Goal: Task Accomplishment & Management: Manage account settings

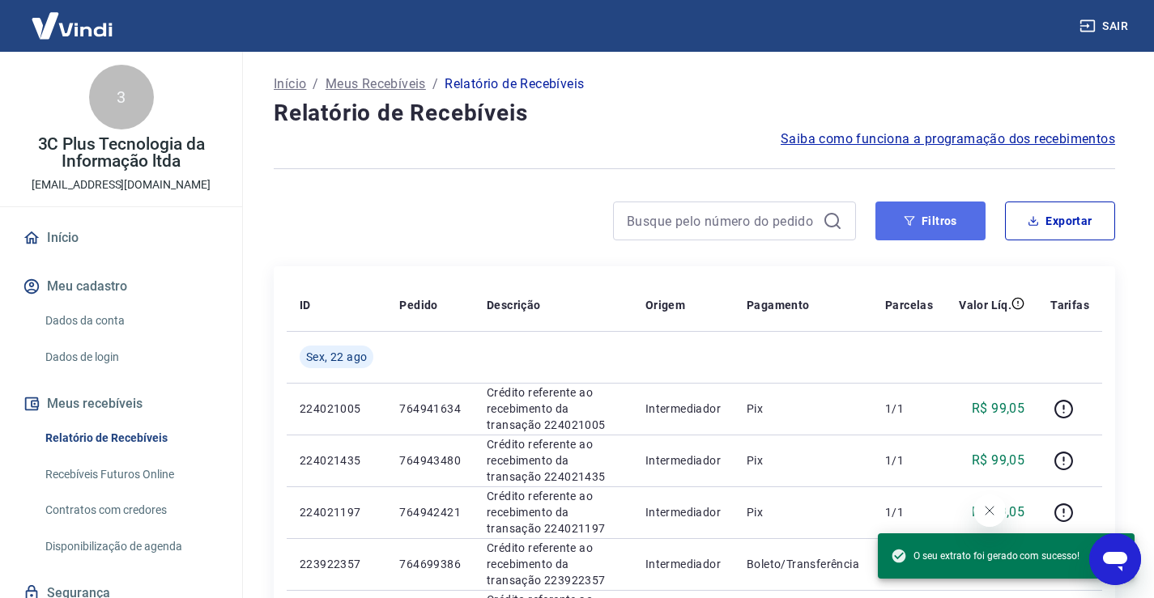
click at [937, 232] on button "Filtros" at bounding box center [930, 221] width 110 height 39
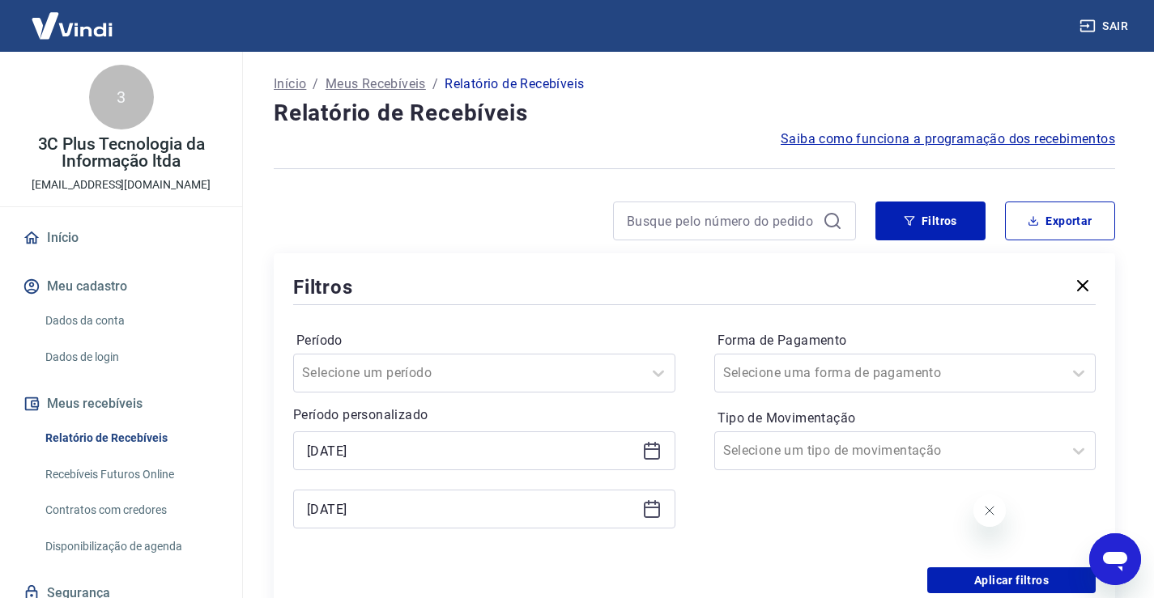
click at [472, 435] on div "[DATE]" at bounding box center [484, 450] width 382 height 39
click at [453, 468] on div "[DATE]" at bounding box center [484, 450] width 382 height 39
click at [453, 460] on input "[DATE]" at bounding box center [471, 451] width 329 height 24
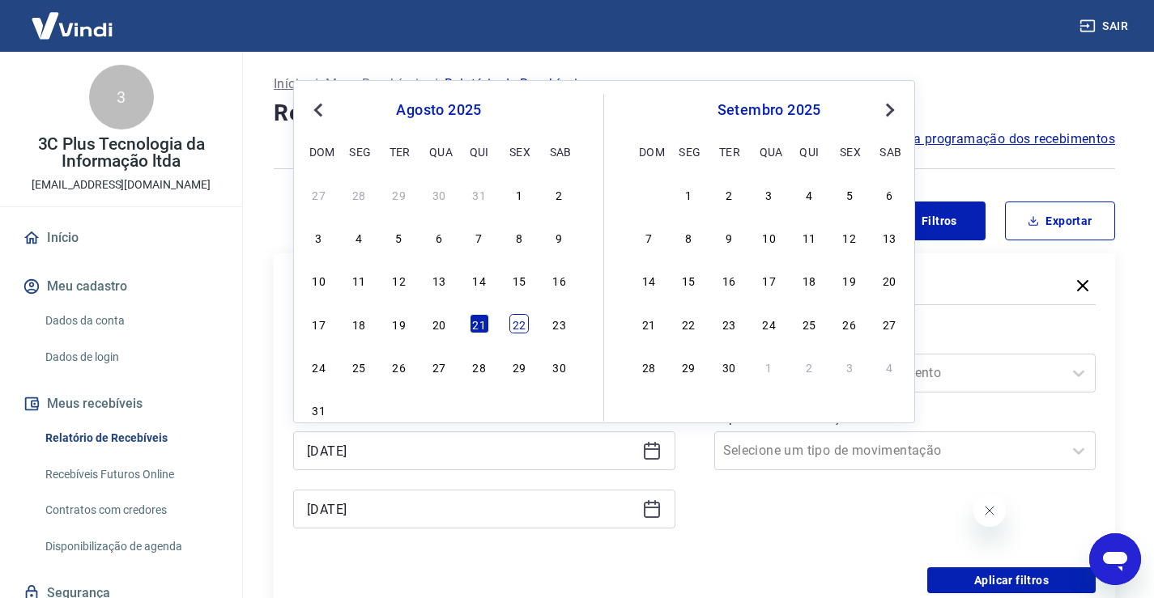
click at [517, 328] on div "22" at bounding box center [518, 323] width 19 height 19
type input "[DATE]"
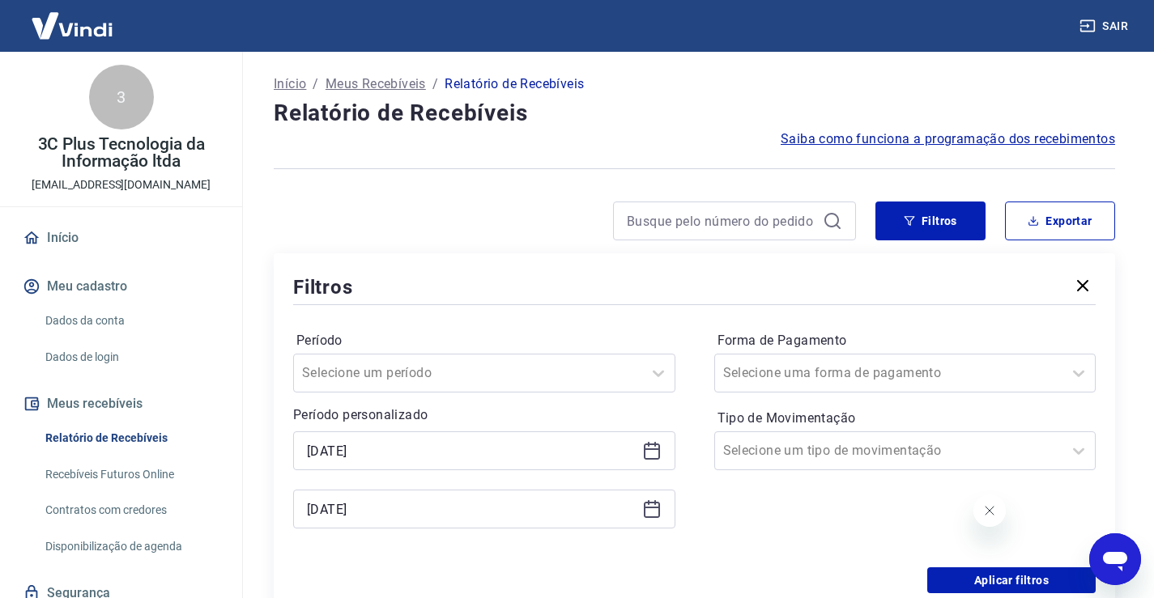
scroll to position [81, 0]
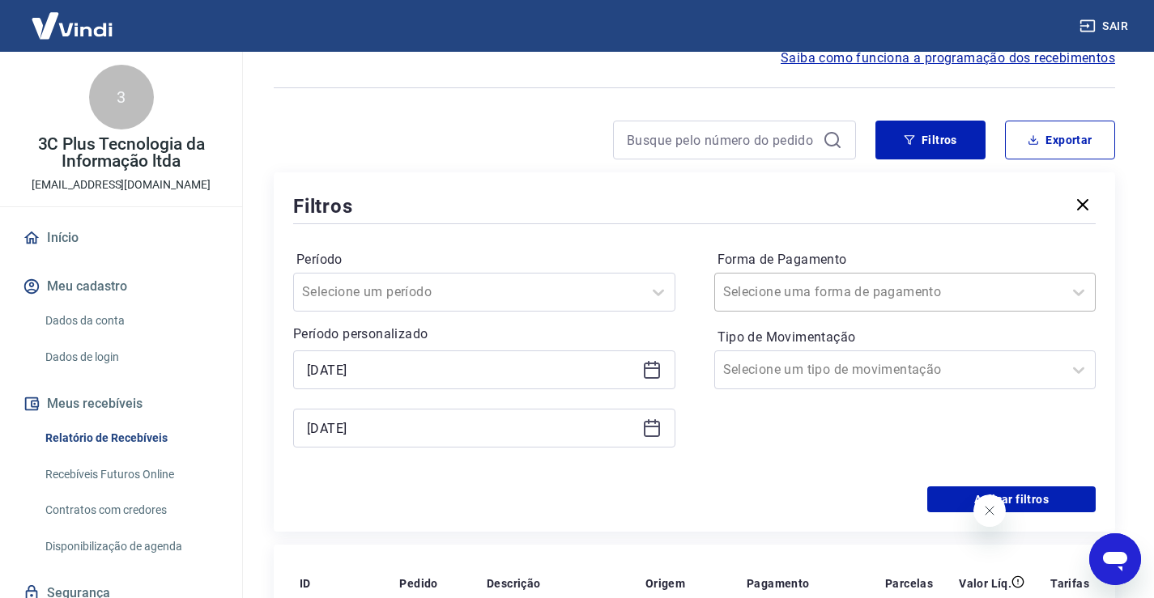
click at [829, 277] on div "Selecione uma forma de pagamento" at bounding box center [905, 292] width 382 height 39
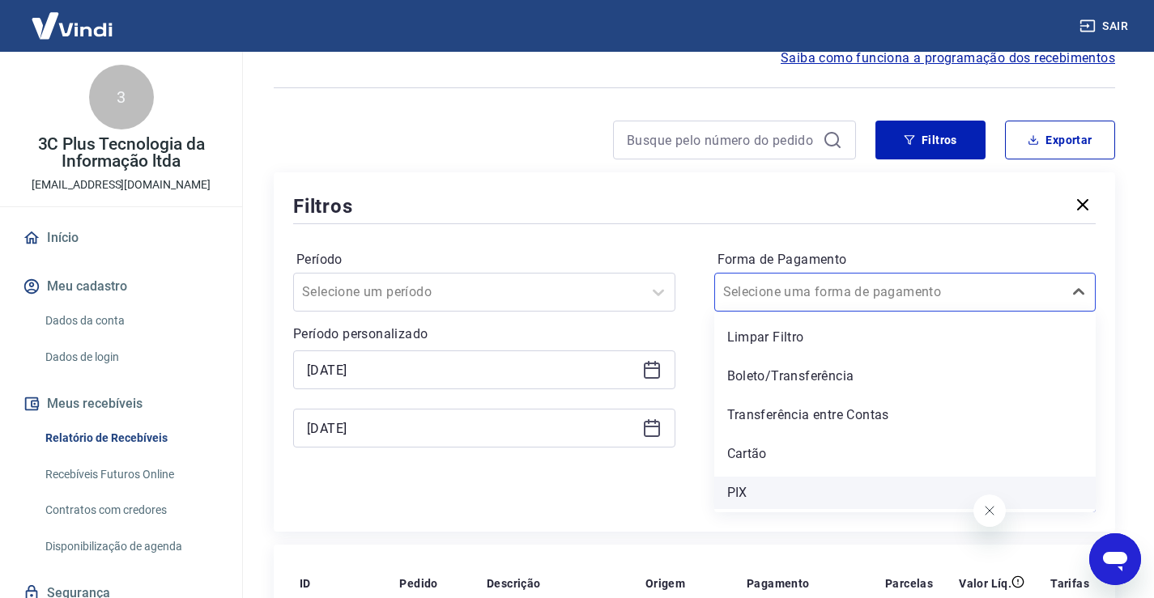
click at [736, 492] on div "PIX" at bounding box center [905, 493] width 382 height 32
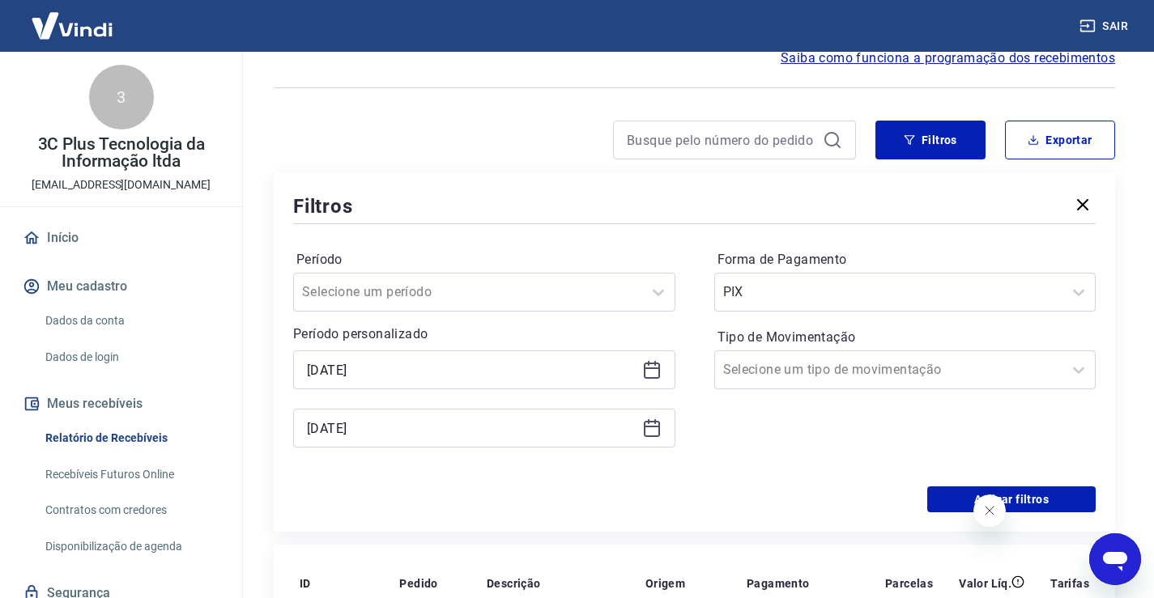
click at [737, 503] on div "Aplicar filtros" at bounding box center [694, 500] width 802 height 26
click at [984, 515] on icon "Fechar mensagem da empresa" at bounding box center [988, 511] width 8 height 8
click at [941, 490] on button "Aplicar filtros" at bounding box center [1011, 500] width 168 height 26
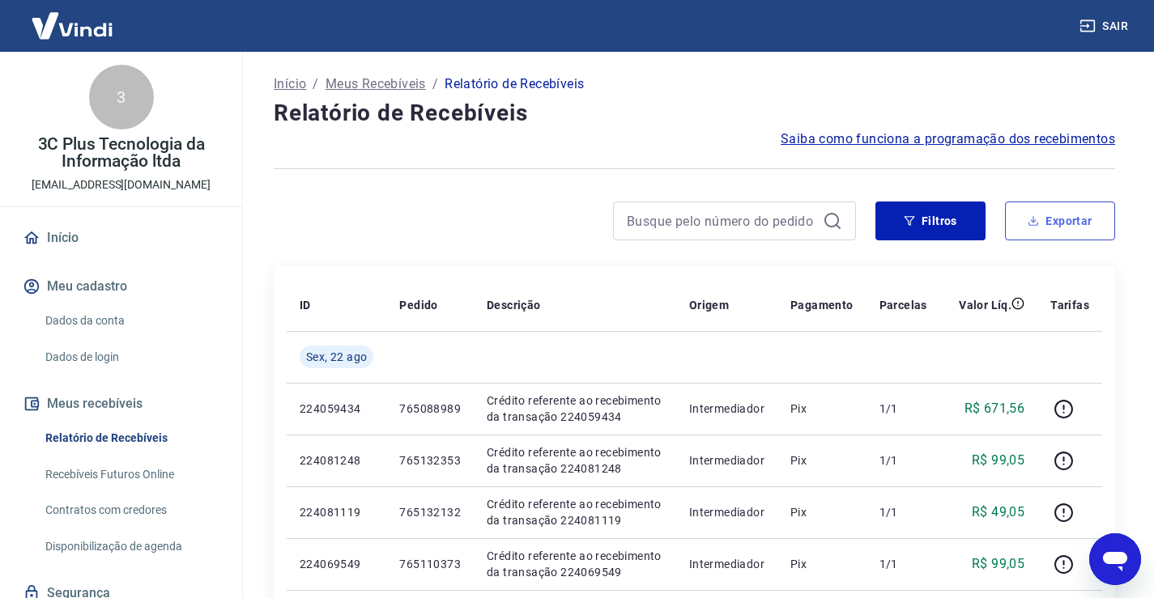
drag, startPoint x: 999, startPoint y: 221, endPoint x: 1031, endPoint y: 232, distance: 34.3
click at [1022, 230] on div "Filtros Exportar" at bounding box center [995, 221] width 240 height 39
click at [1033, 232] on button "Exportar" at bounding box center [1060, 221] width 110 height 39
type input "[DATE]"
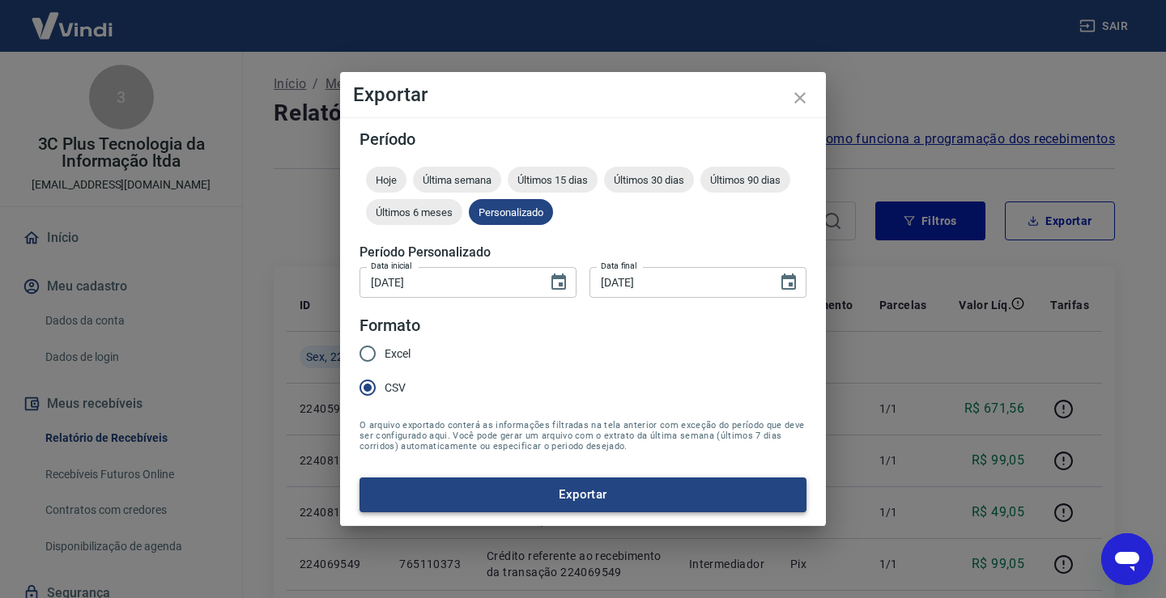
drag, startPoint x: 481, startPoint y: 512, endPoint x: 489, endPoint y: 502, distance: 13.3
click at [483, 508] on div "Período Hoje Última semana Últimos 15 dias Últimos 30 dias Últimos 90 dias Últi…" at bounding box center [583, 321] width 486 height 408
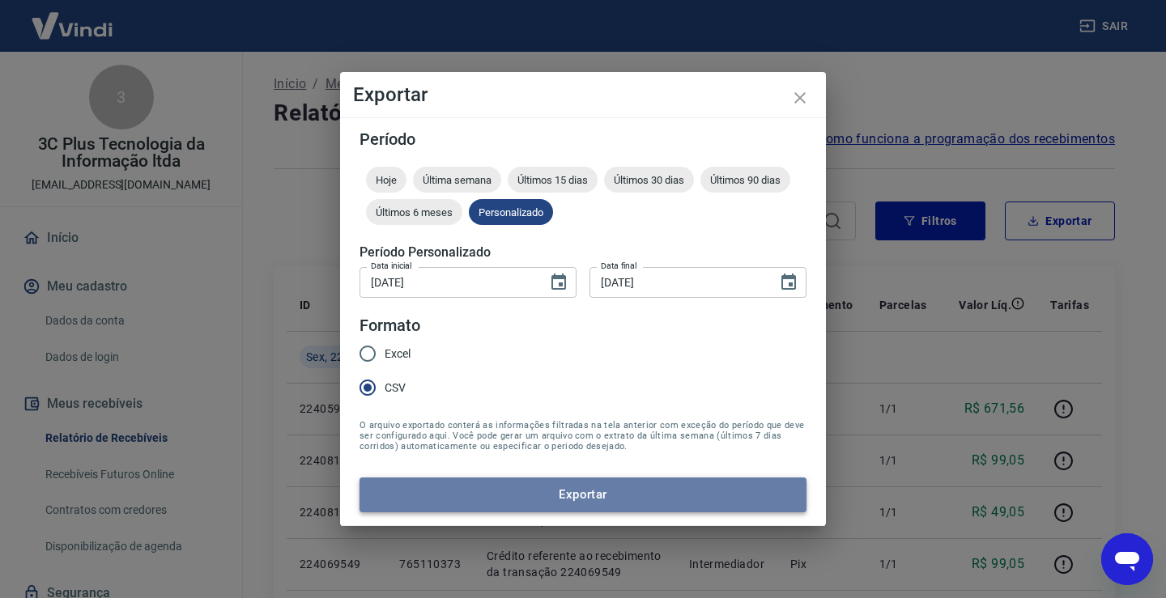
click at [491, 502] on button "Exportar" at bounding box center [582, 495] width 447 height 34
